Goal: Check status

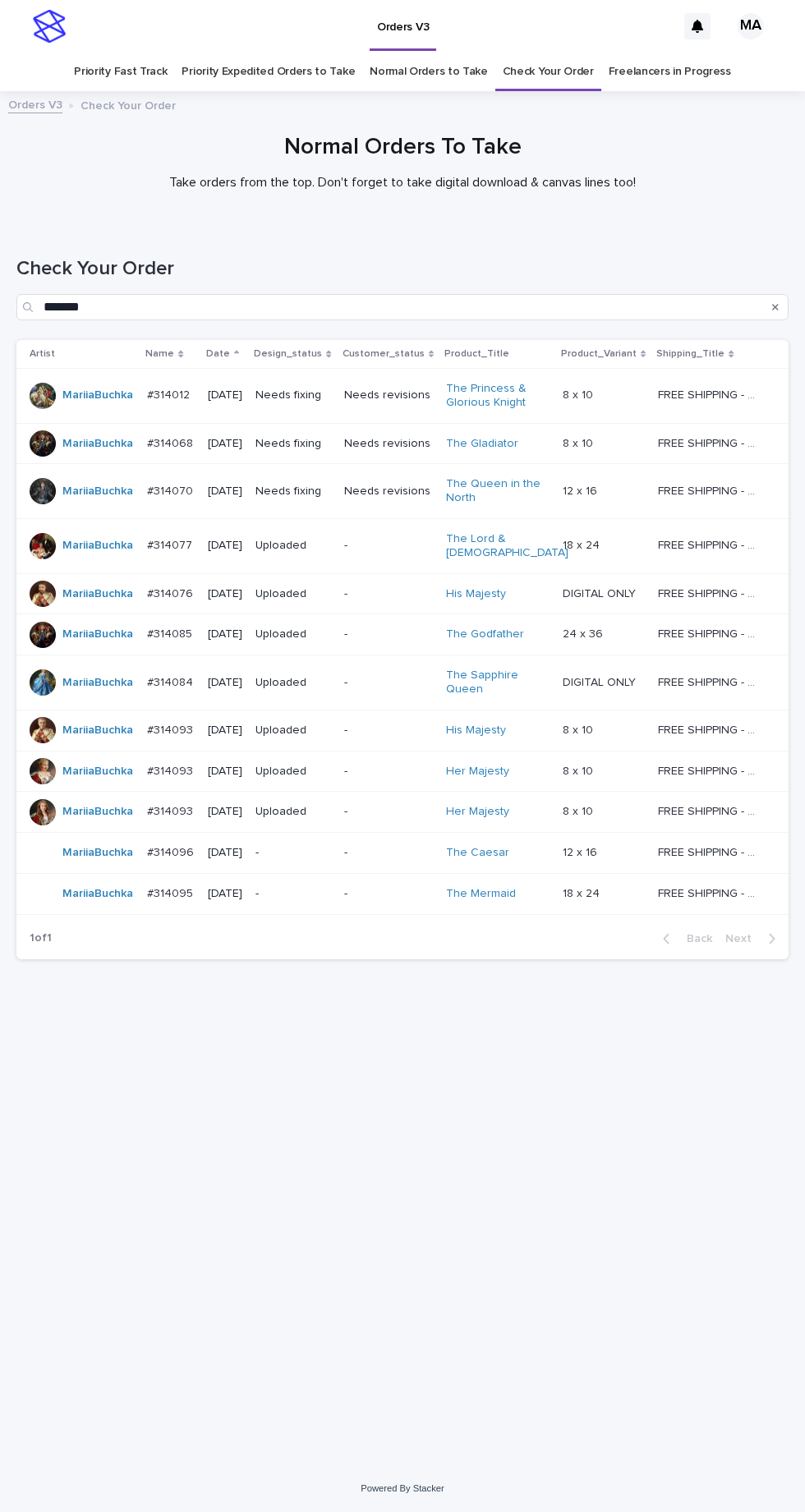
scroll to position [51, 0]
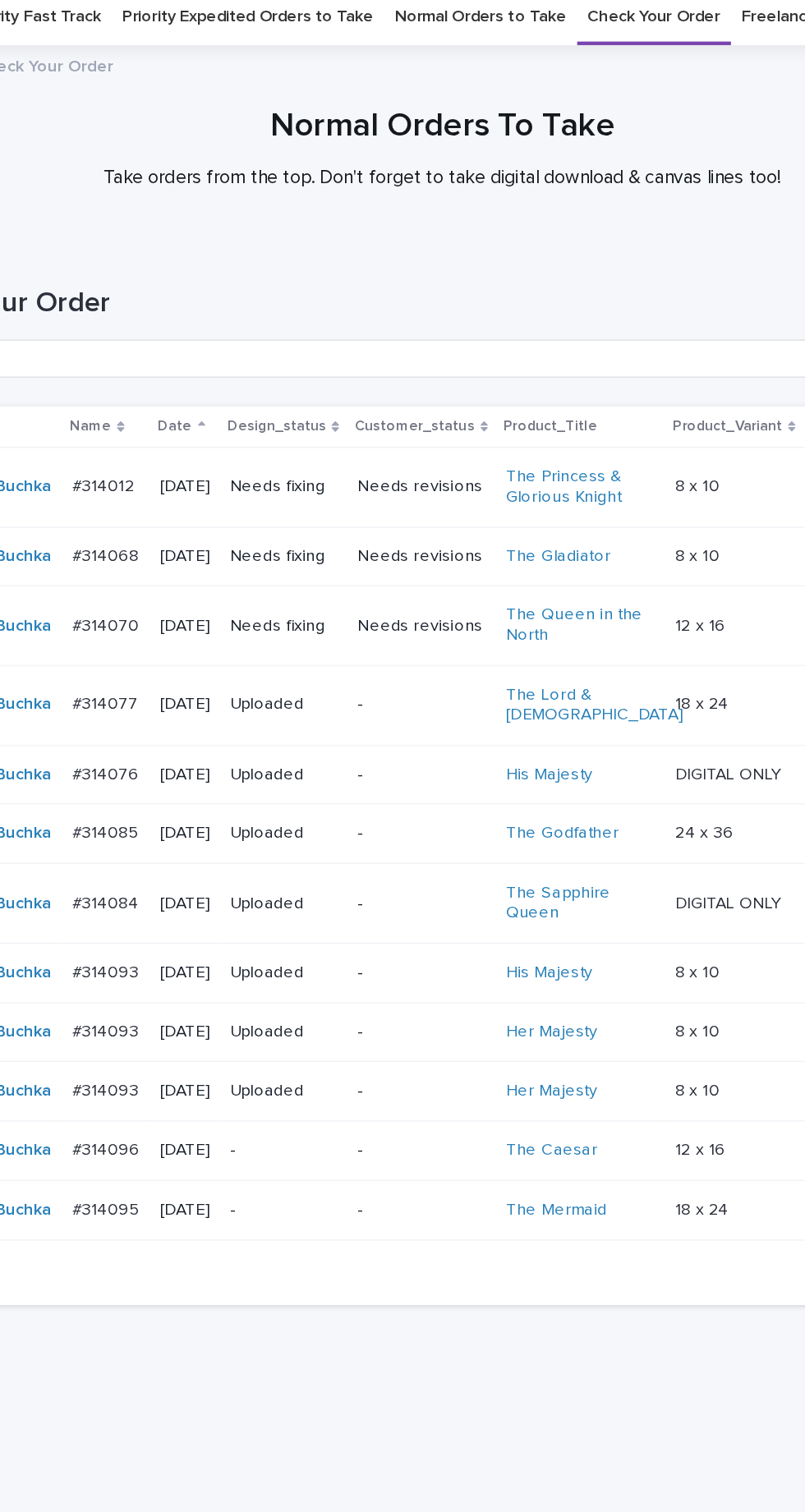
click at [395, 388] on p "Needs revisions" at bounding box center [388, 395] width 89 height 14
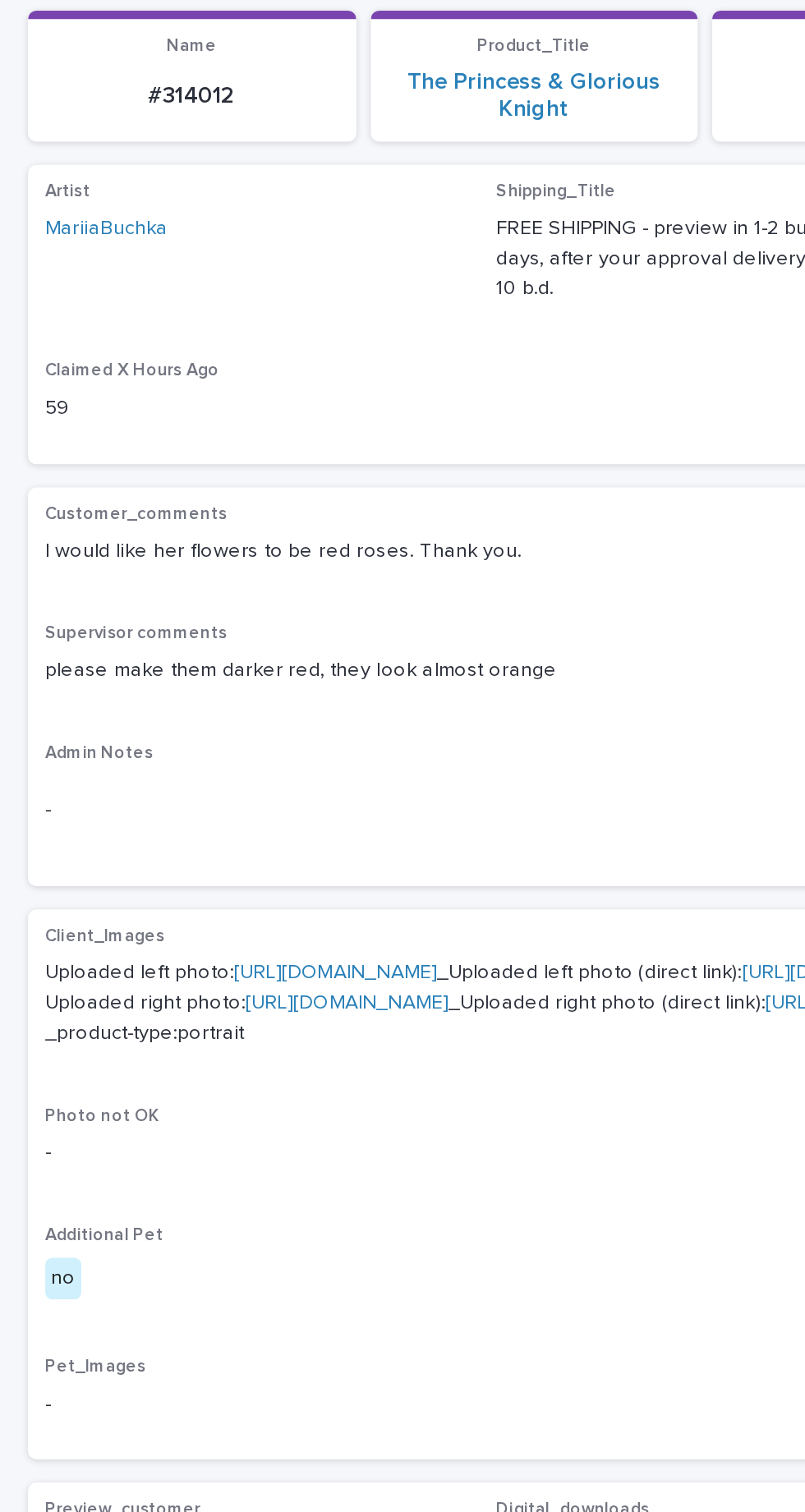
scroll to position [4, 0]
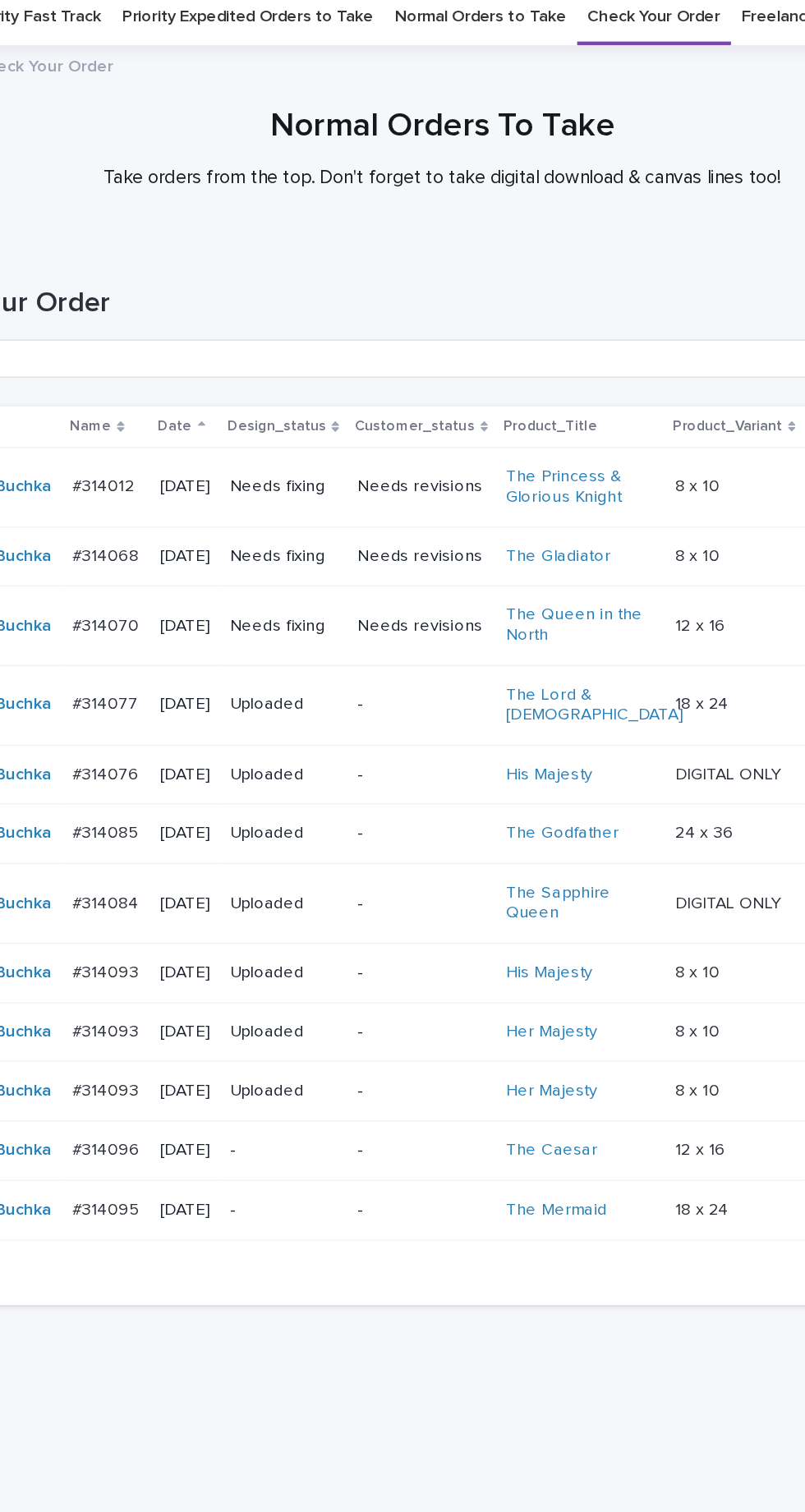
click at [401, 431] on div "Needs revisions" at bounding box center [388, 444] width 89 height 27
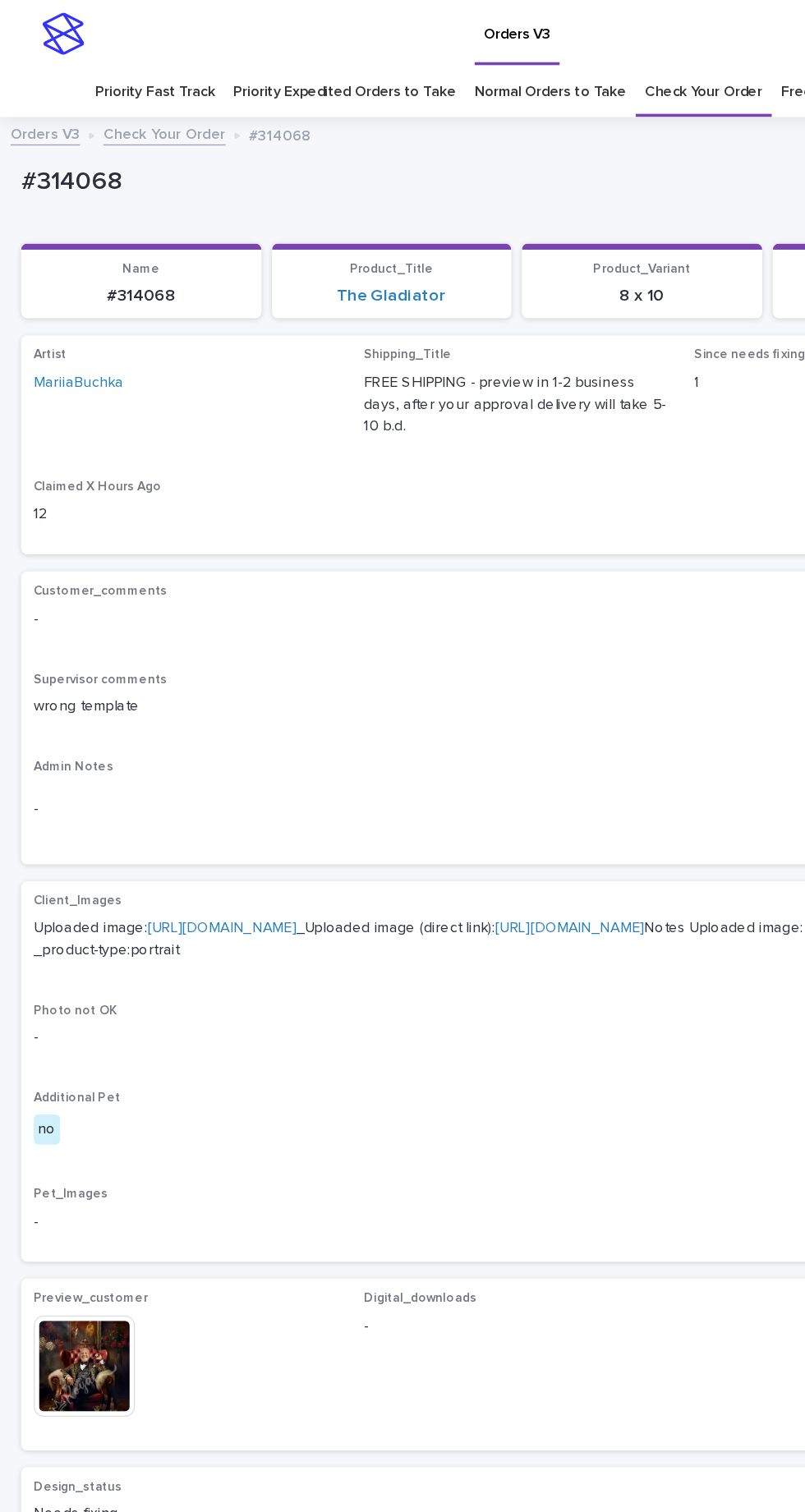
scroll to position [5, 0]
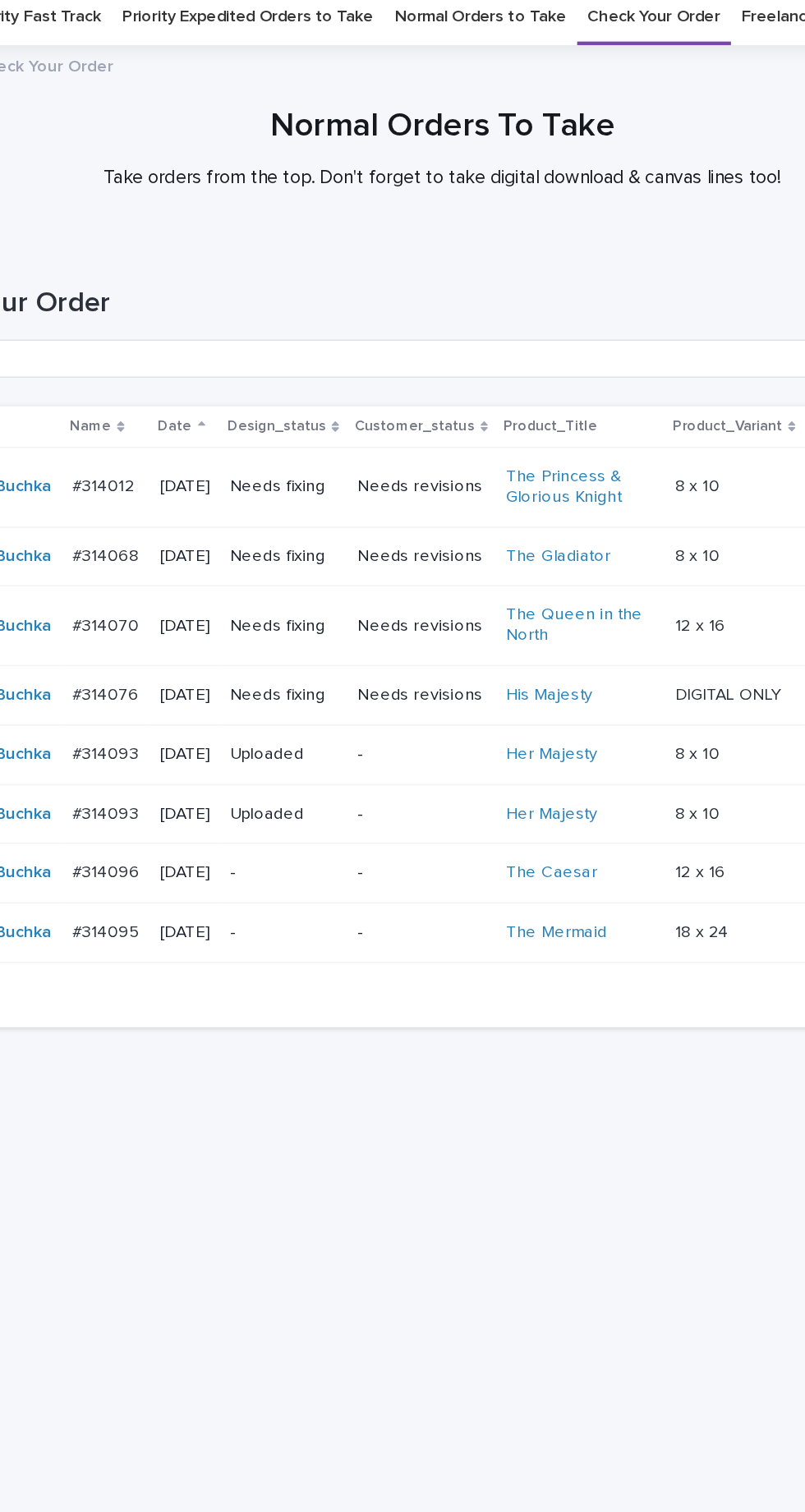
click at [392, 485] on p "Needs revisions" at bounding box center [388, 492] width 89 height 14
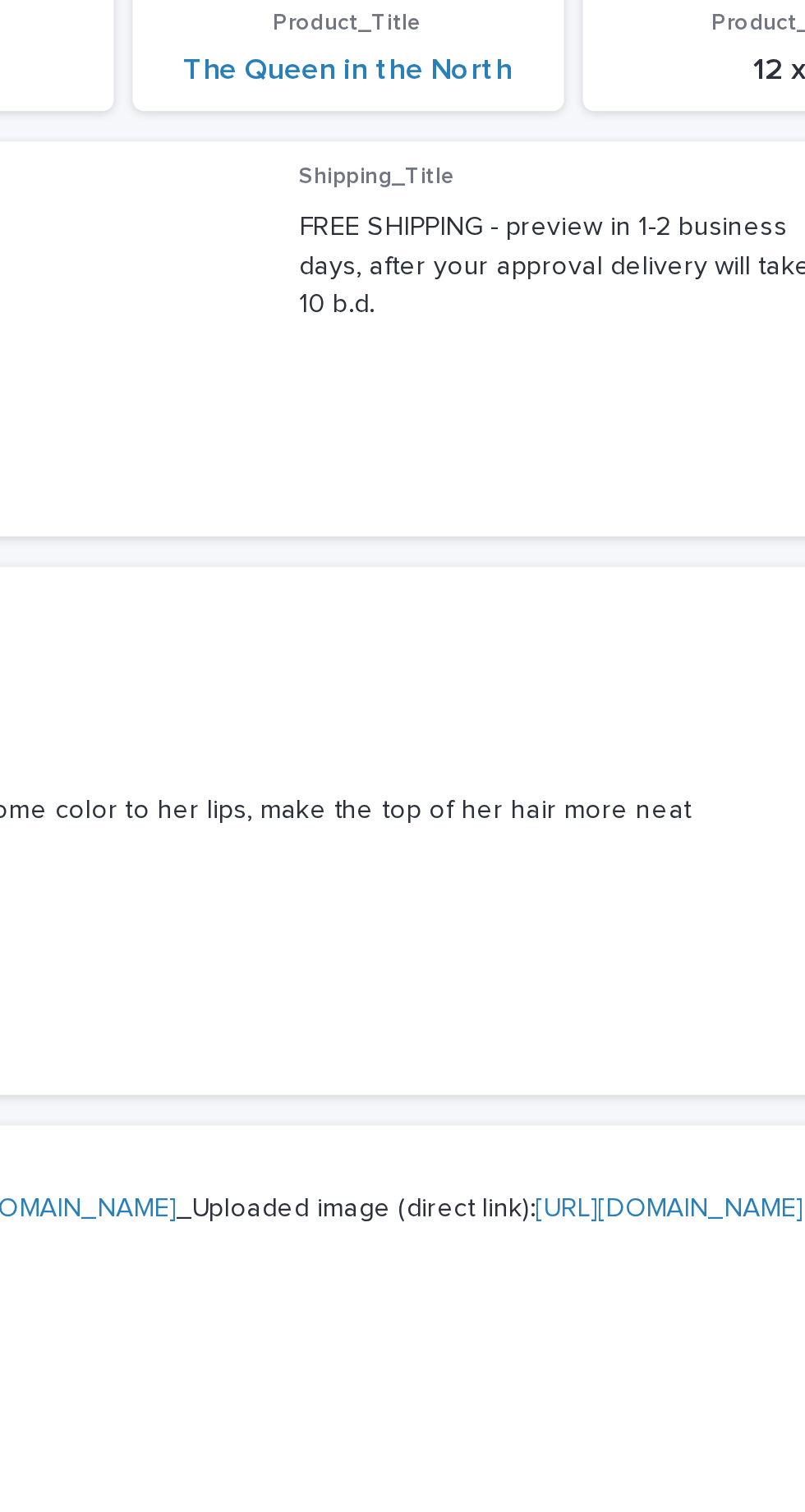
scroll to position [2, 0]
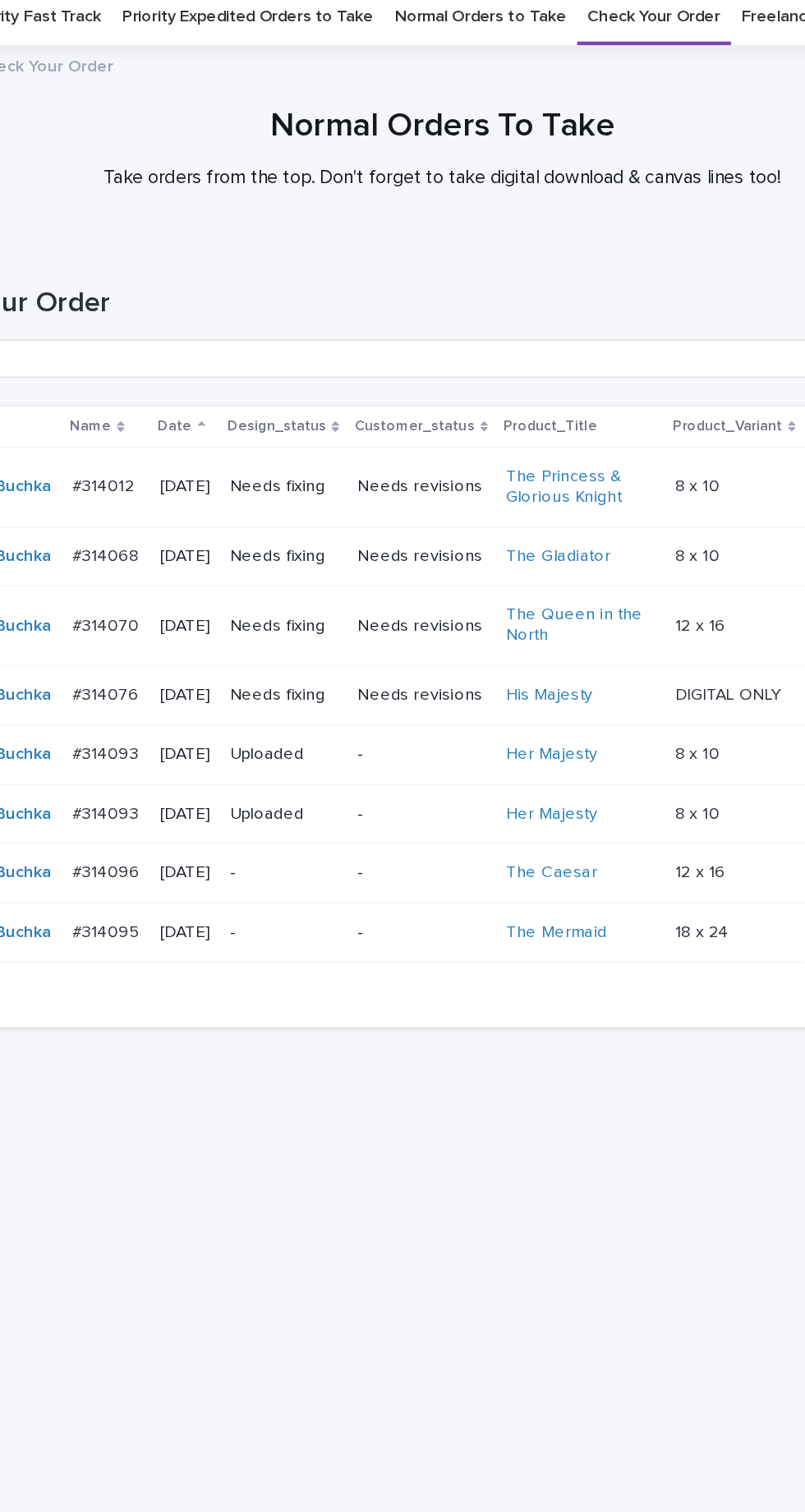
click at [402, 532] on p "Needs revisions" at bounding box center [388, 539] width 89 height 14
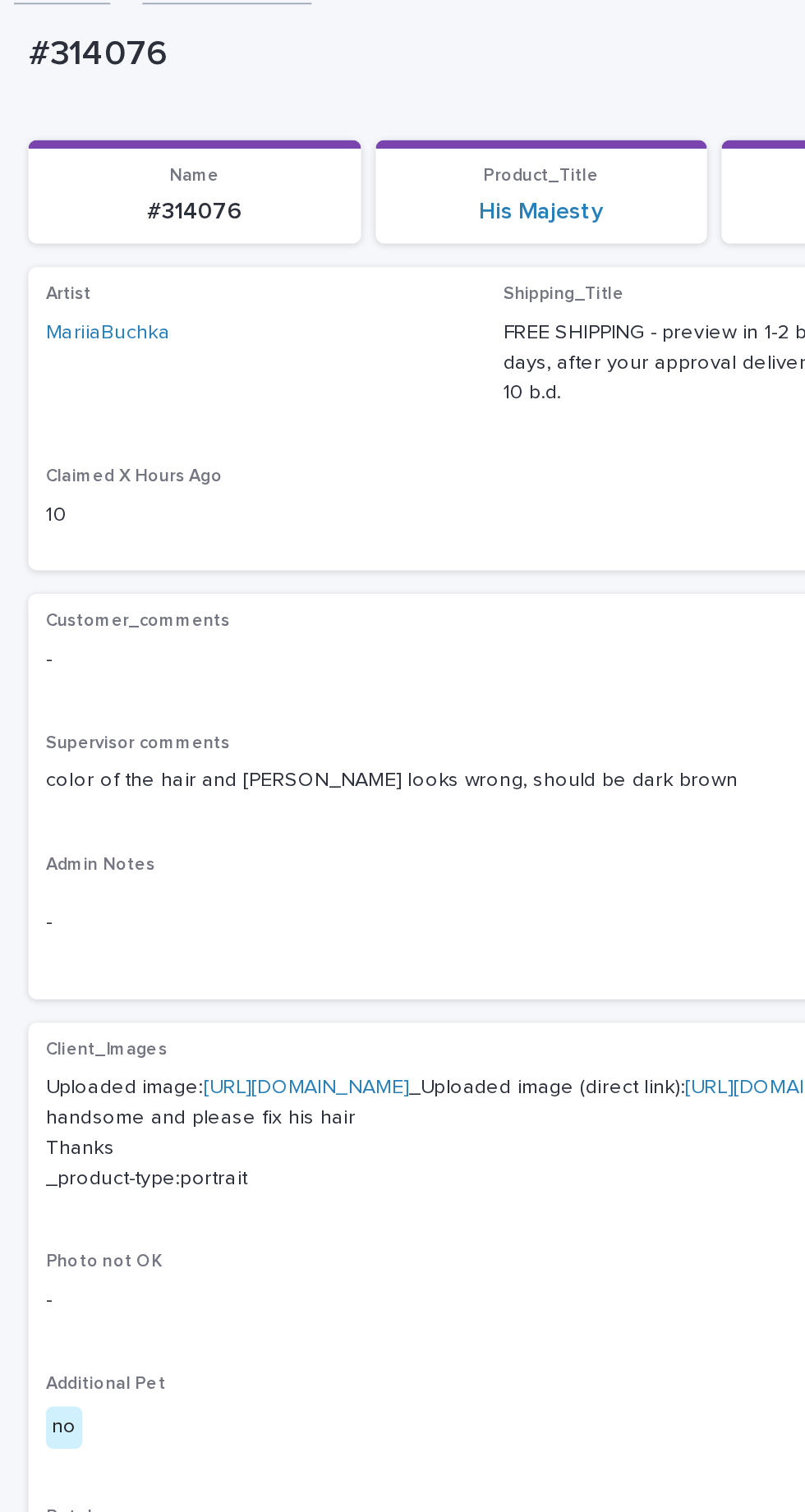
scroll to position [2, 0]
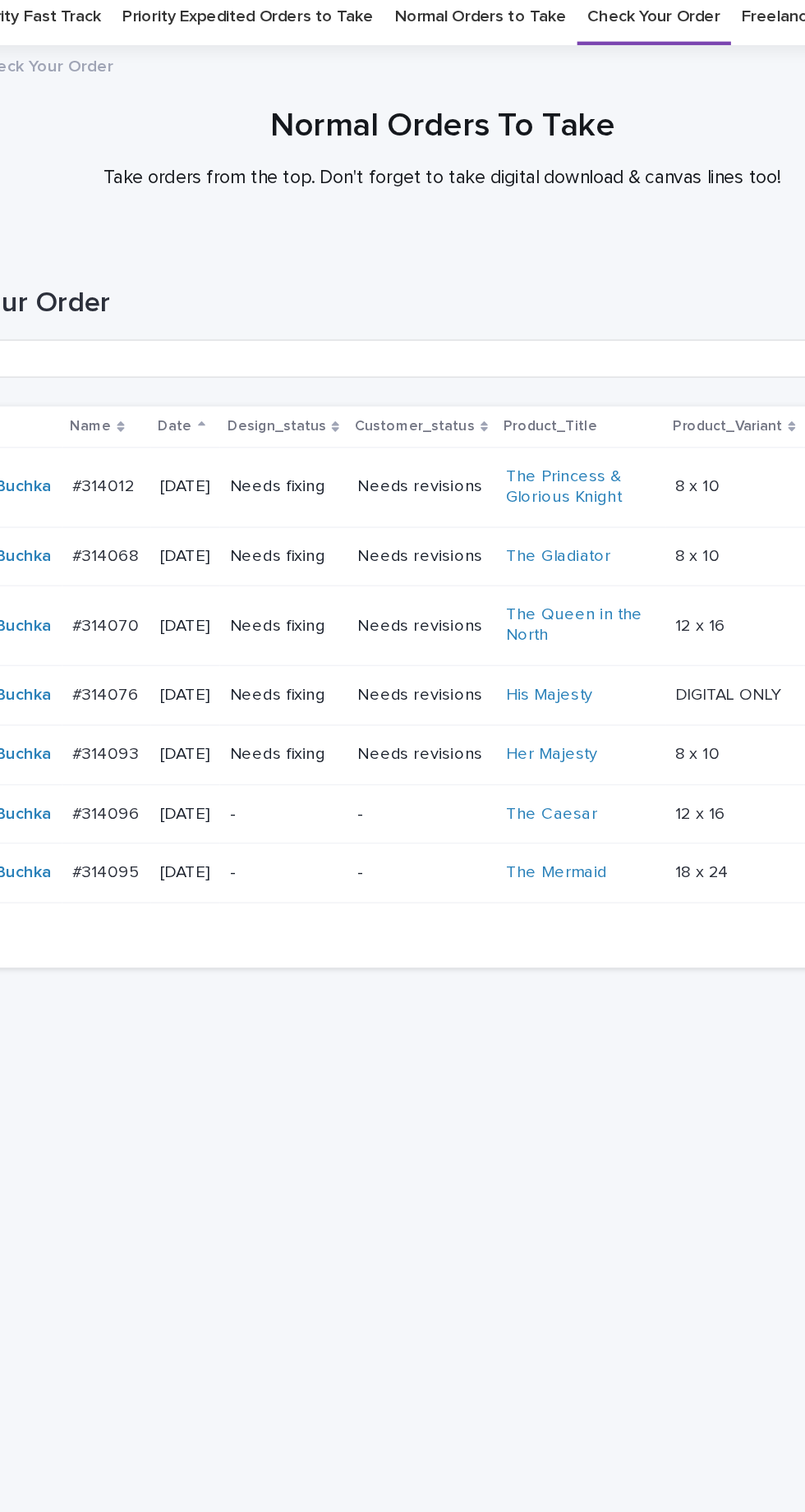
click at [395, 573] on p "Needs revisions" at bounding box center [388, 581] width 89 height 14
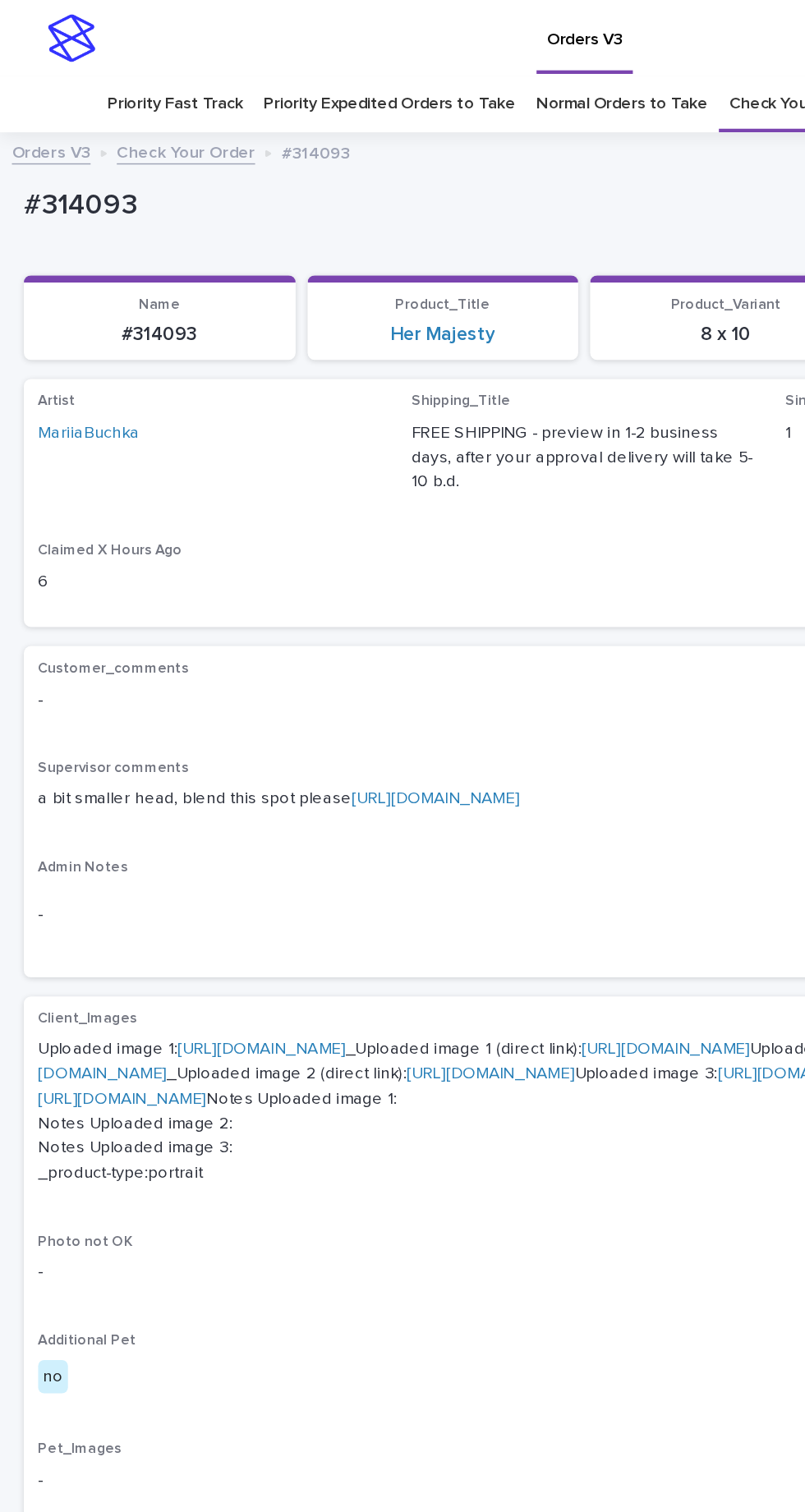
click at [325, 544] on link "[URL][DOMAIN_NAME]" at bounding box center [300, 549] width 116 height 12
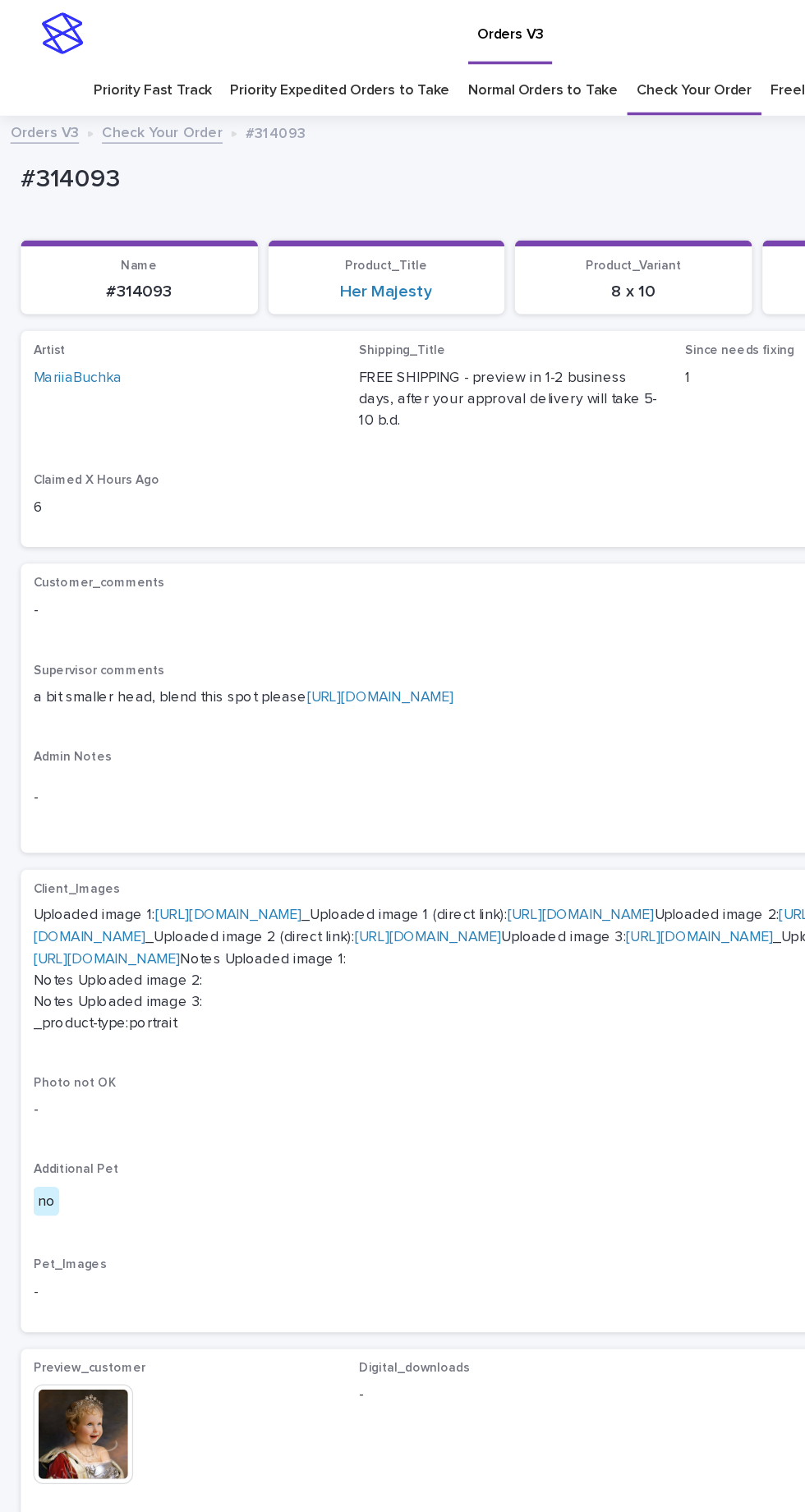
scroll to position [1, 0]
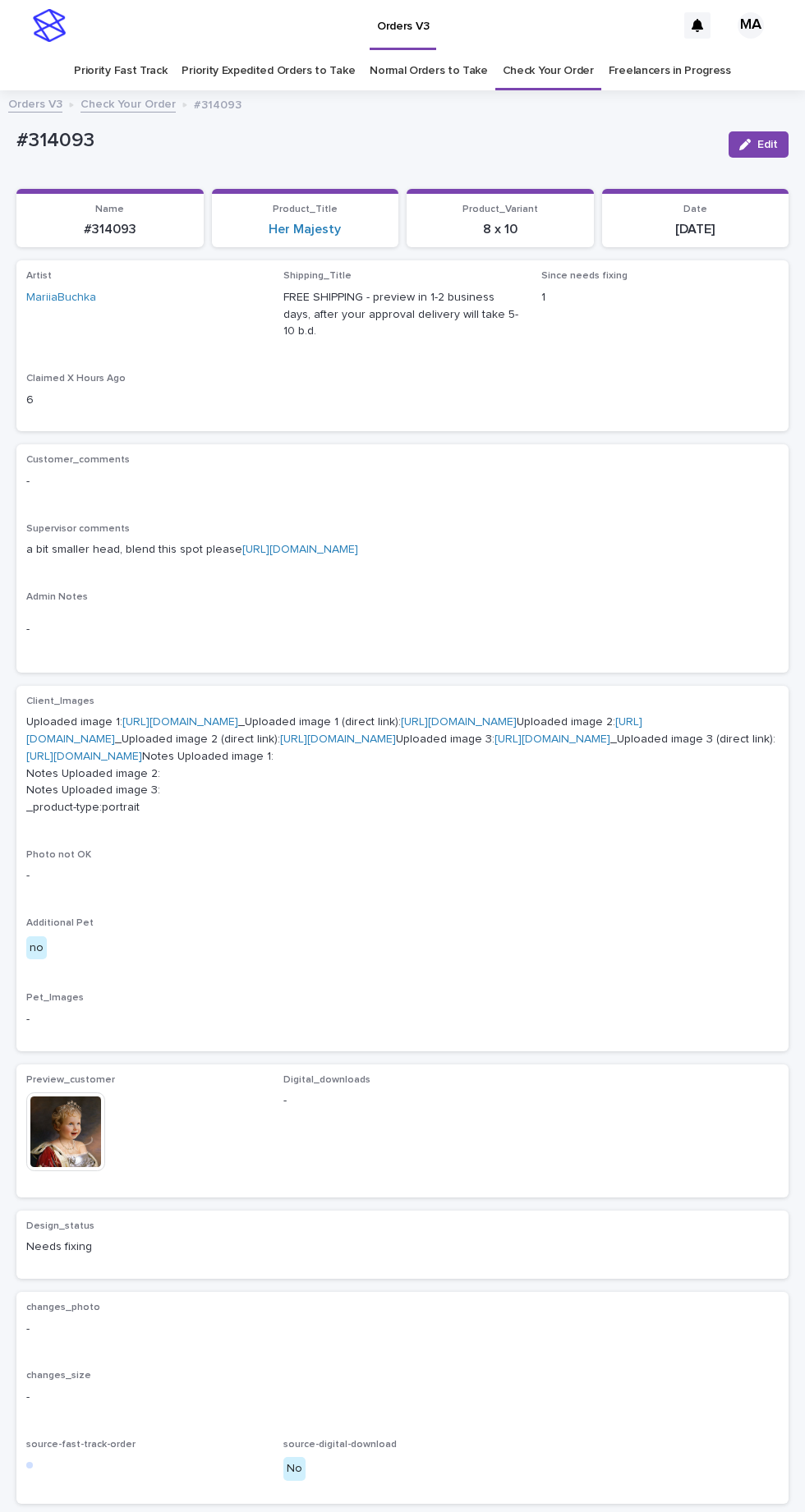
click at [91, 1171] on img at bounding box center [66, 1131] width 79 height 79
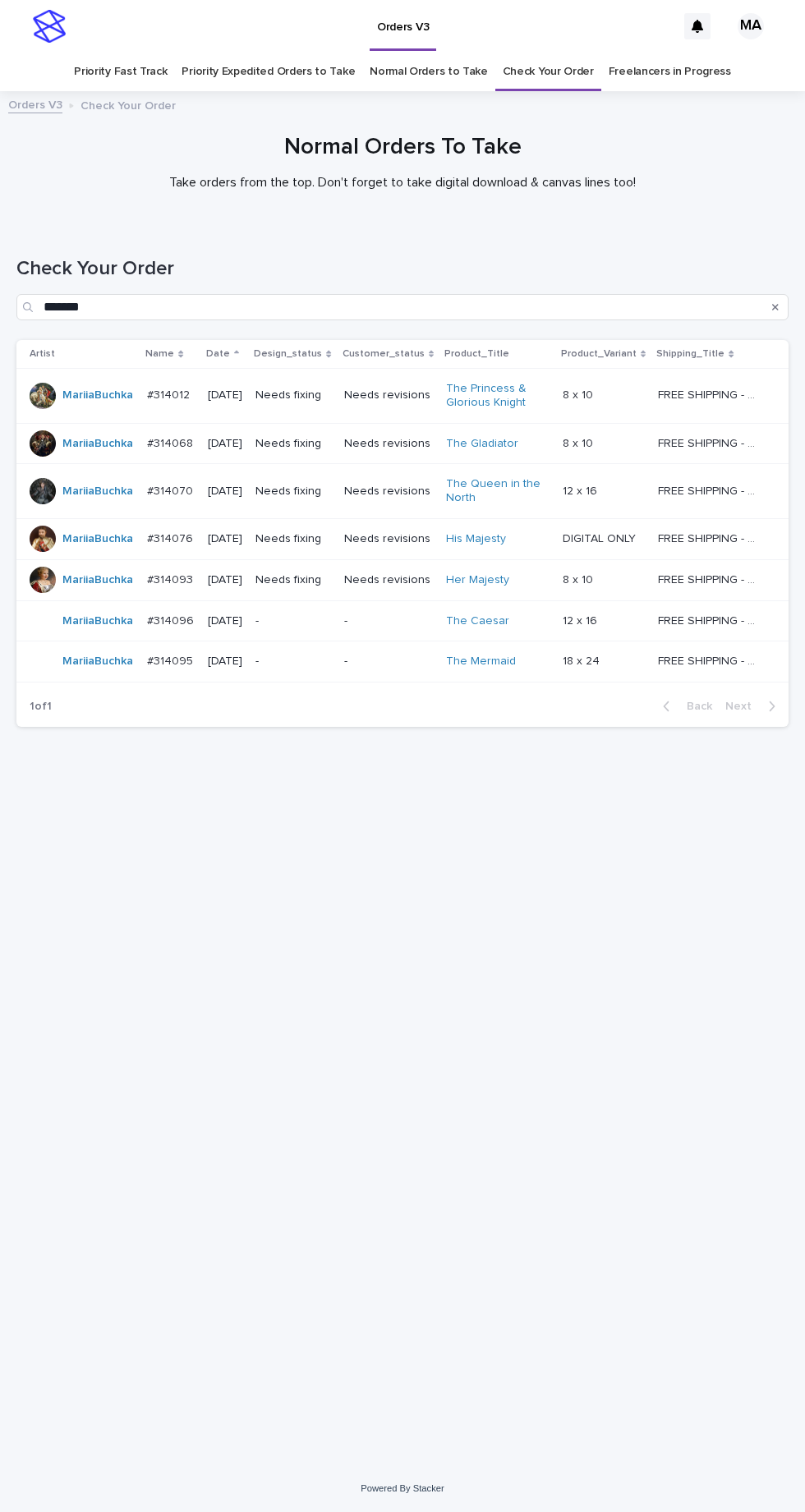
click at [533, 52] on link "Check Your Order" at bounding box center [548, 72] width 91 height 39
